Goal: Task Accomplishment & Management: Manage account settings

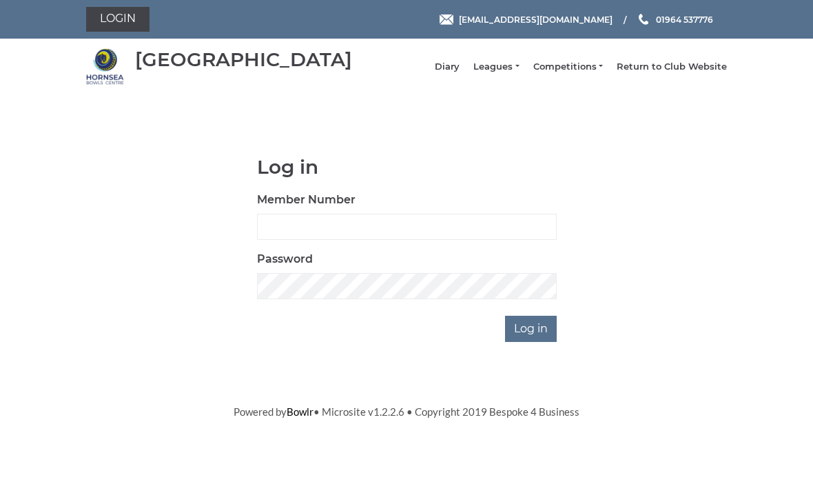
scroll to position [121, 0]
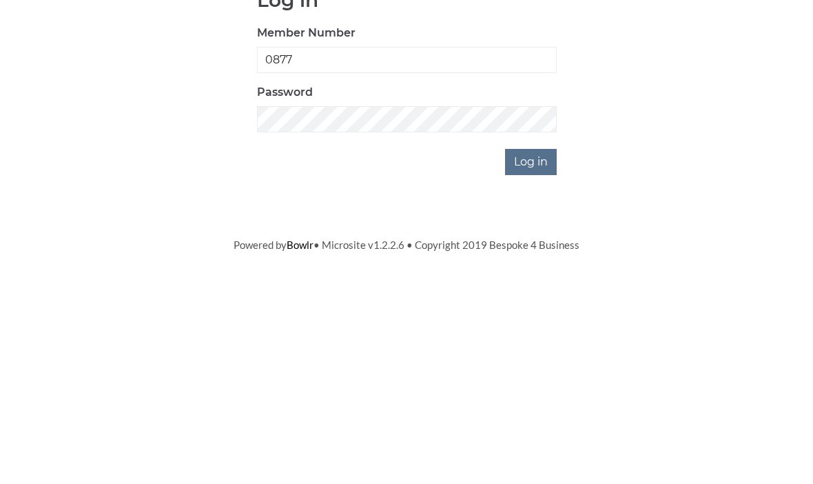
type input "0877"
click at [539, 316] on input "Log in" at bounding box center [531, 329] width 52 height 26
click at [536, 335] on input "Log in" at bounding box center [531, 329] width 52 height 26
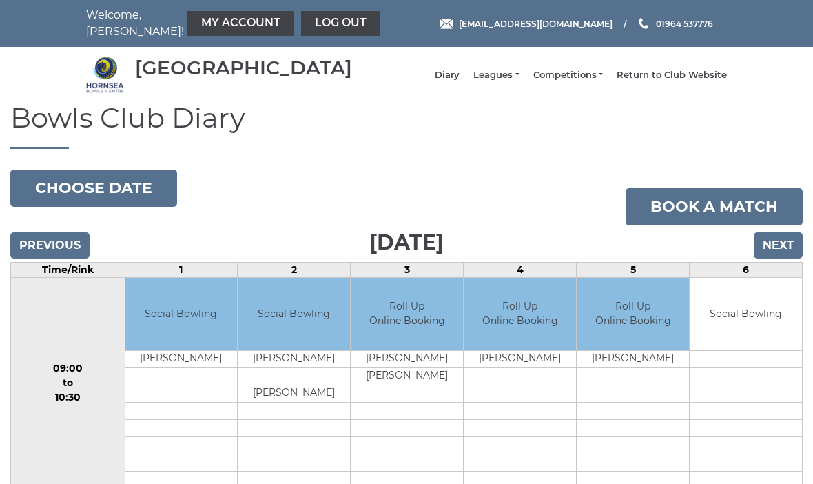
click at [784, 251] on input "Next" at bounding box center [778, 245] width 49 height 26
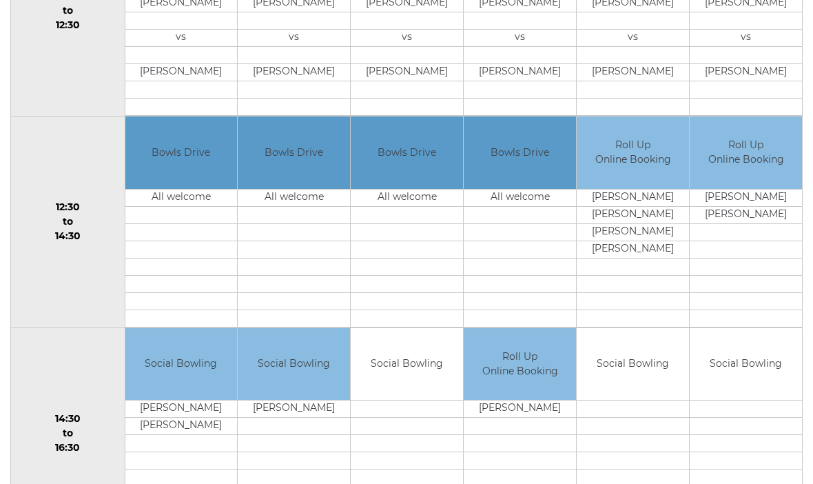
scroll to position [579, 0]
